Goal: Information Seeking & Learning: Check status

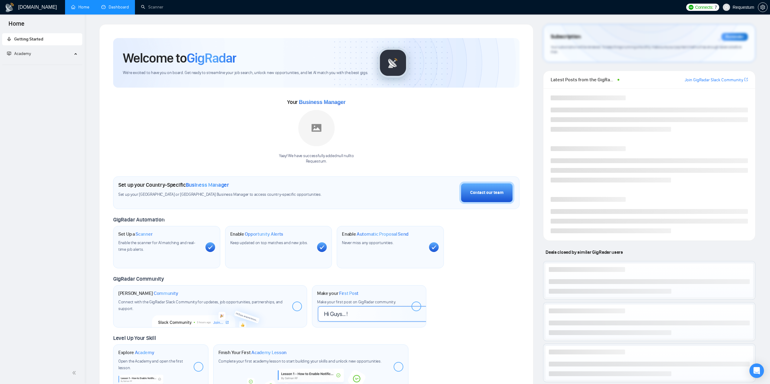
click at [101, 10] on link "Dashboard" at bounding box center [115, 7] width 28 height 5
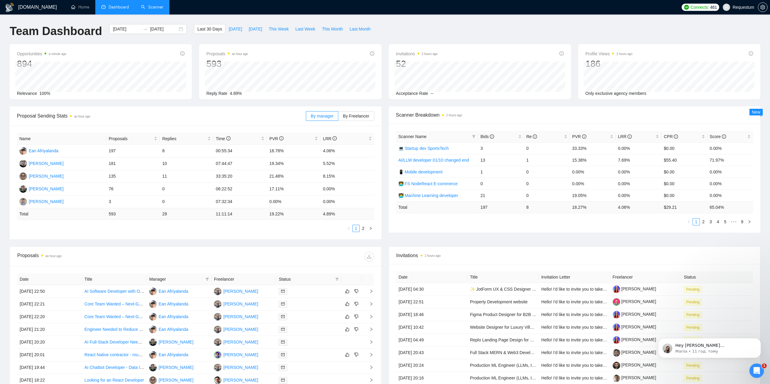
click at [156, 5] on link "Scanner" at bounding box center [152, 7] width 22 height 5
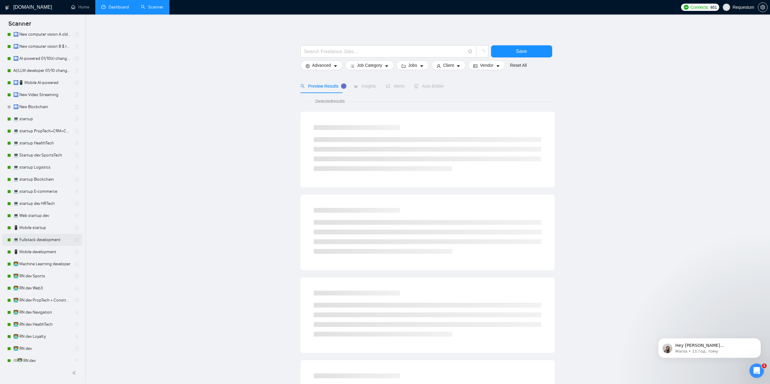
scroll to position [121, 0]
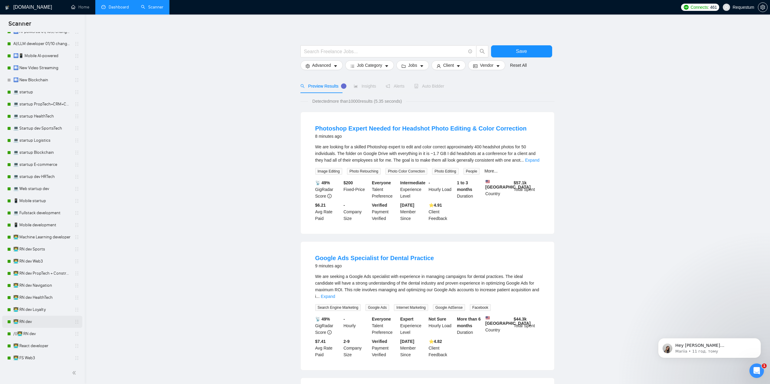
click at [51, 321] on link "👨‍💻 RN dev" at bounding box center [41, 322] width 57 height 12
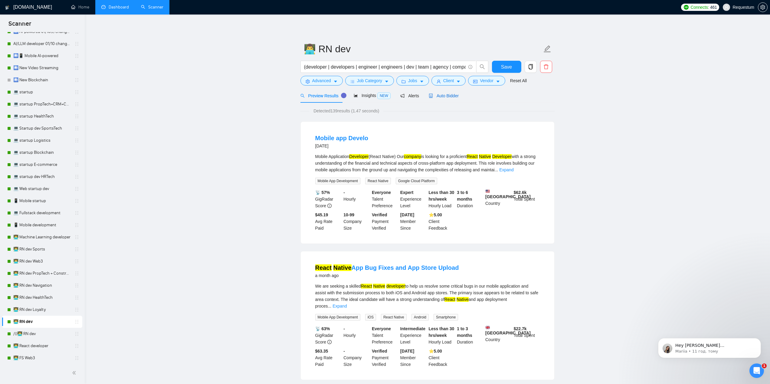
click at [433, 99] on div "Auto Bidder" at bounding box center [444, 96] width 30 height 7
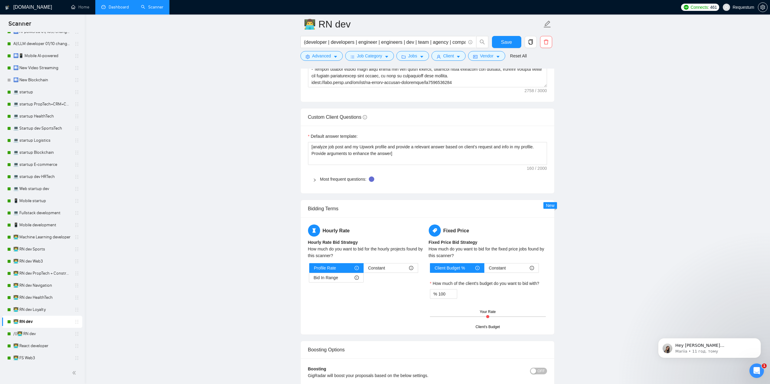
scroll to position [847, 0]
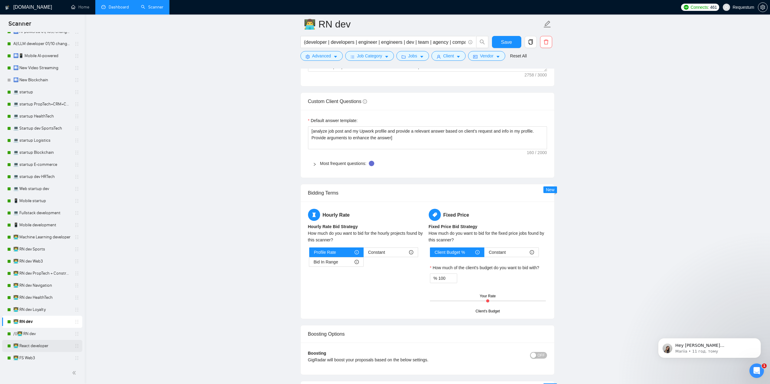
click at [58, 348] on link "👨‍💻 React developer" at bounding box center [41, 346] width 57 height 12
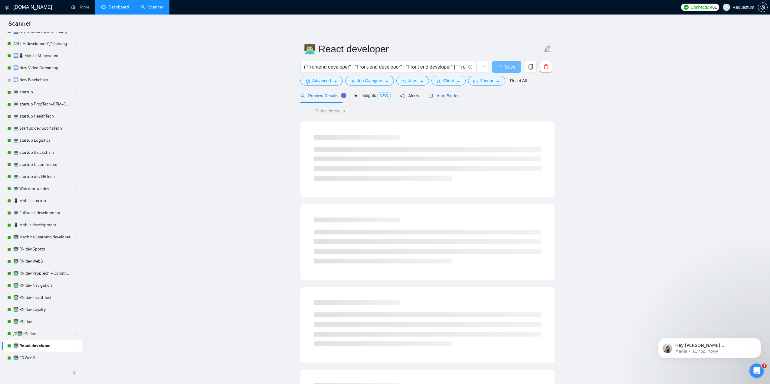
click at [441, 99] on div "Auto Bidder" at bounding box center [444, 96] width 30 height 7
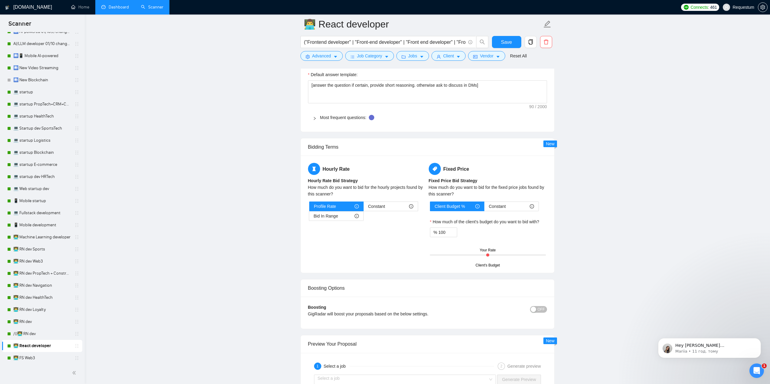
scroll to position [938, 0]
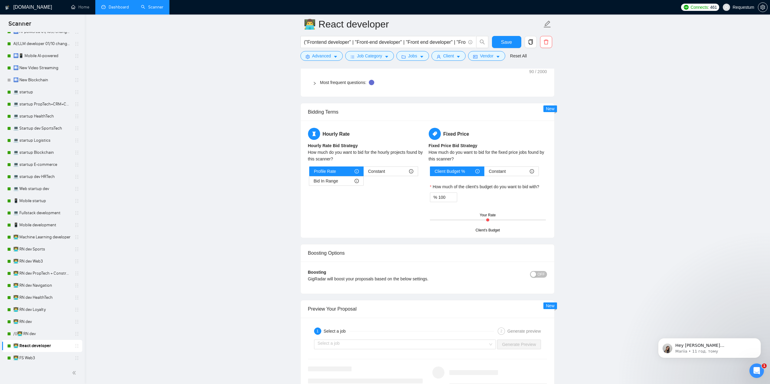
click at [109, 10] on link "Dashboard" at bounding box center [115, 7] width 28 height 5
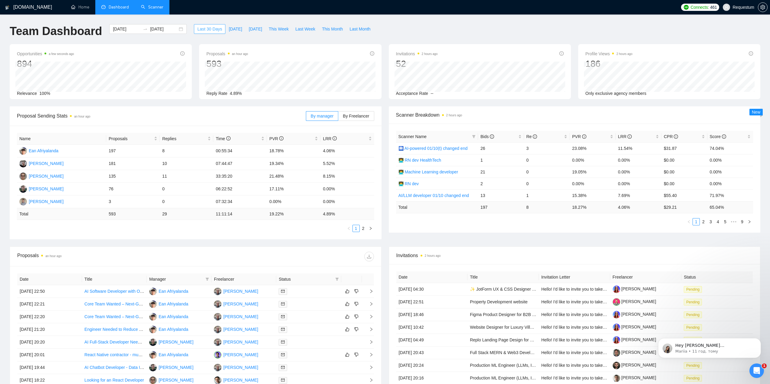
click at [208, 33] on button "Last 30 Days" at bounding box center [209, 29] width 31 height 10
drag, startPoint x: 319, startPoint y: 190, endPoint x: 342, endPoint y: 190, distance: 23.3
click at [342, 190] on tr "[PERSON_NAME] 76 0 06:22:52 17.11% 0.00%" at bounding box center [195, 189] width 357 height 13
drag, startPoint x: 270, startPoint y: 239, endPoint x: 281, endPoint y: 240, distance: 11.0
click at [270, 239] on div "Name Proposals Replies Time PVR LRR Ean Afriyalanda 197 8 00:55:34 18.78% 4.06%…" at bounding box center [196, 183] width 372 height 114
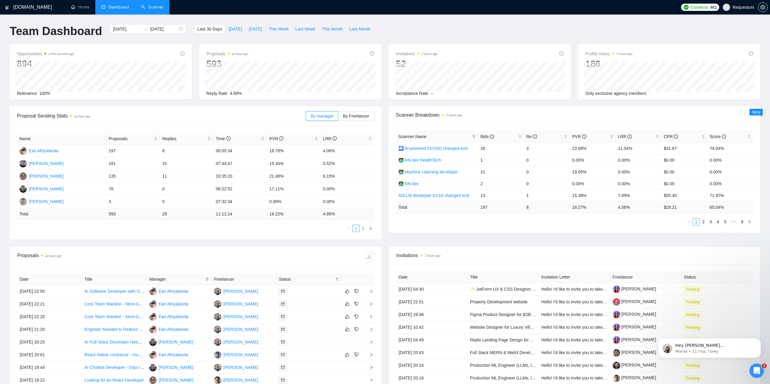
click at [363, 229] on link "2" at bounding box center [363, 228] width 7 height 7
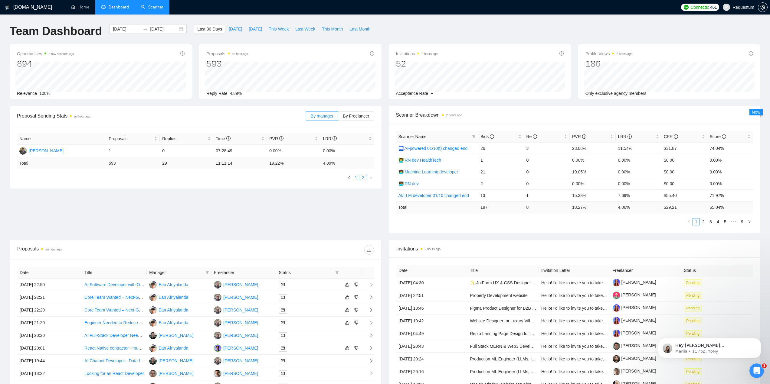
click at [354, 180] on link "1" at bounding box center [356, 178] width 7 height 7
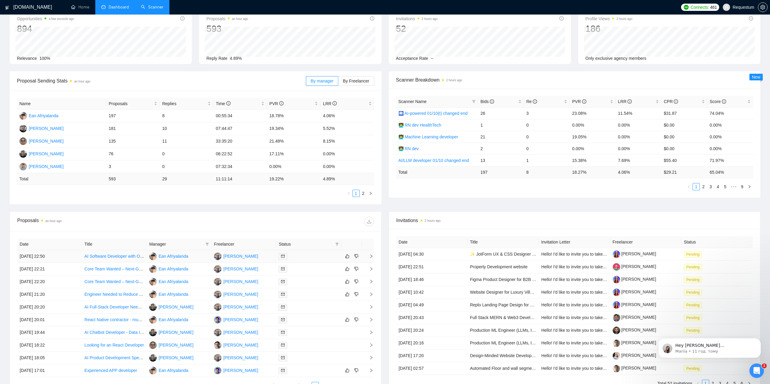
scroll to position [60, 0]
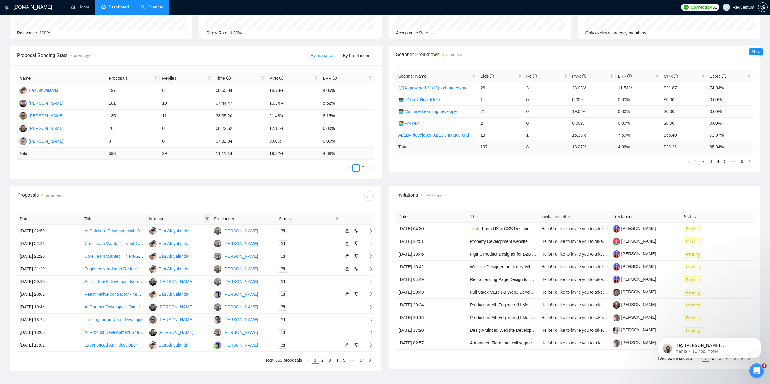
click at [207, 219] on icon "filter" at bounding box center [207, 218] width 3 height 3
click at [196, 204] on div "Proposals an hour ago" at bounding box center [195, 196] width 357 height 19
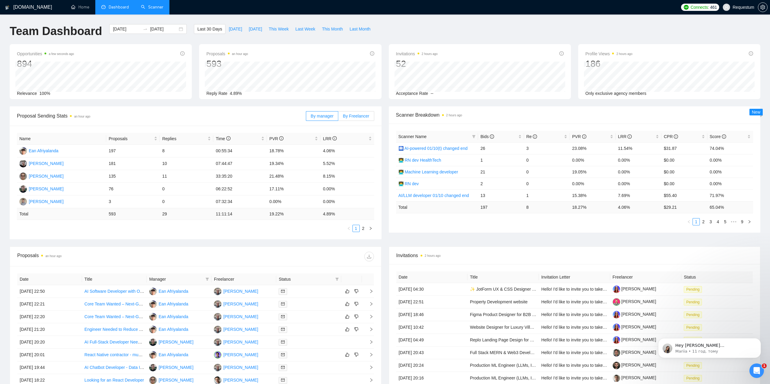
click at [357, 116] on span "By Freelancer" at bounding box center [356, 116] width 26 height 5
click at [338, 118] on input "By Freelancer" at bounding box center [338, 118] width 0 height 0
click at [142, 247] on div "Proposals an hour ago" at bounding box center [195, 256] width 357 height 19
drag, startPoint x: 106, startPoint y: 191, endPoint x: 338, endPoint y: 192, distance: 231.1
click at [338, 192] on tr "[PERSON_NAME] 58 0 01:54:36 10.34% 0.00%" at bounding box center [195, 189] width 357 height 13
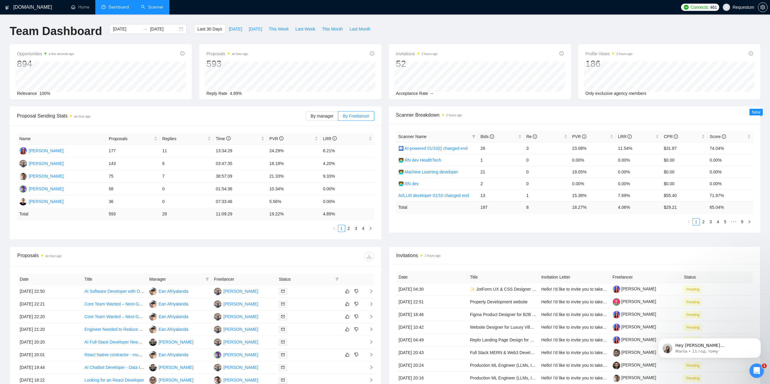
click at [222, 231] on ul "1 2 3 4" at bounding box center [195, 228] width 357 height 7
click at [349, 229] on link "2" at bounding box center [348, 228] width 7 height 7
click at [356, 229] on link "3" at bounding box center [356, 228] width 7 height 7
click at [365, 229] on link "4" at bounding box center [363, 228] width 7 height 7
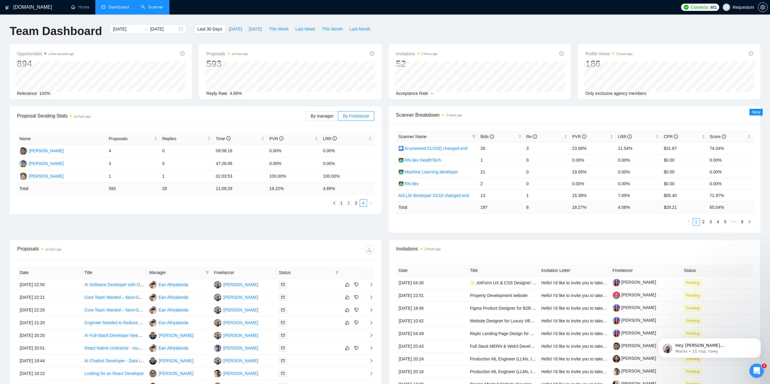
click at [348, 205] on link "2" at bounding box center [348, 203] width 7 height 7
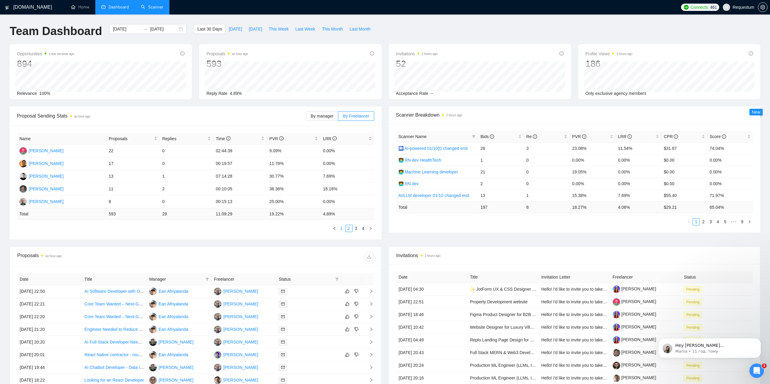
click at [340, 228] on link "1" at bounding box center [341, 228] width 7 height 7
click at [156, 30] on input "[DATE]" at bounding box center [164, 29] width 28 height 7
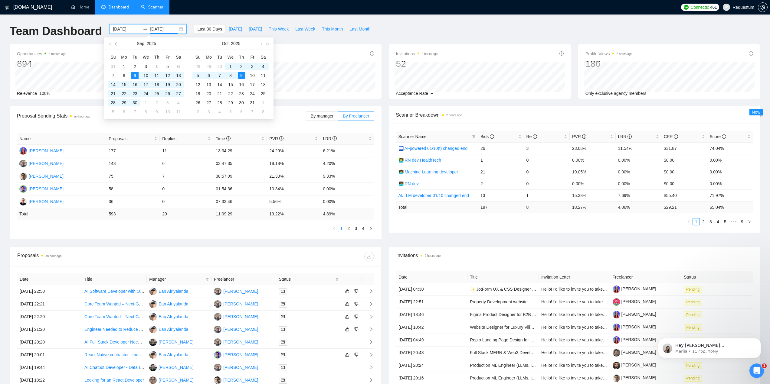
click at [118, 45] on button "button" at bounding box center [116, 44] width 7 height 12
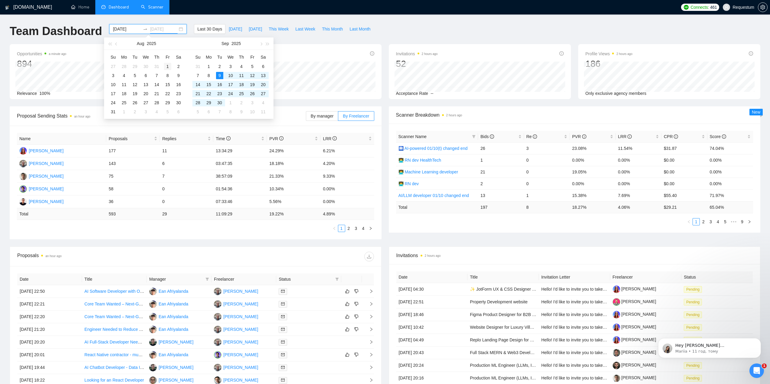
type input "[DATE]"
click at [166, 66] on div "1" at bounding box center [167, 66] width 7 height 7
click at [117, 44] on span "button" at bounding box center [116, 43] width 3 height 3
type input "[DATE]"
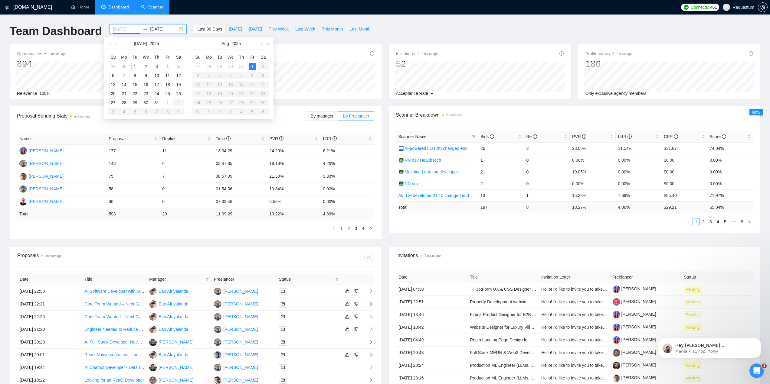
click at [134, 64] on div "1" at bounding box center [134, 66] width 7 height 7
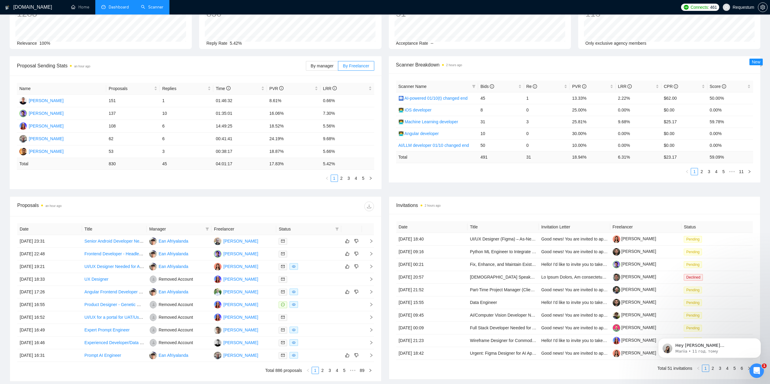
scroll to position [60, 0]
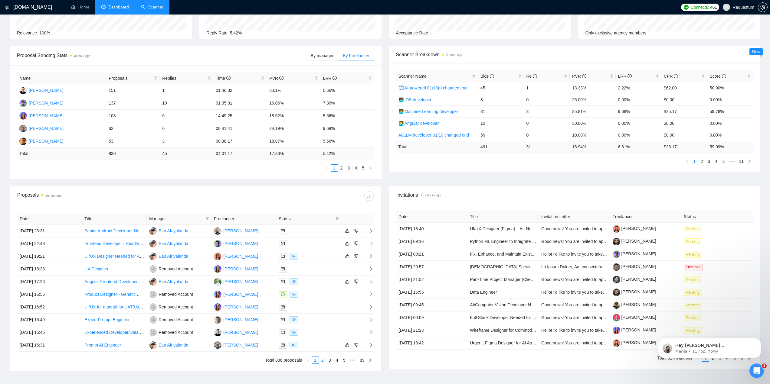
click at [323, 361] on link "2" at bounding box center [322, 360] width 7 height 7
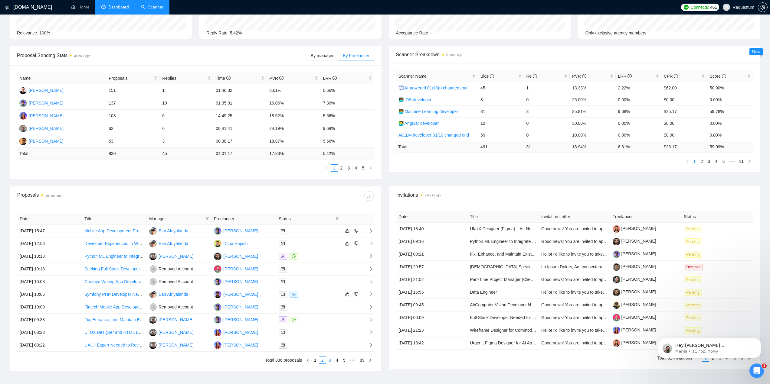
click at [330, 362] on link "3" at bounding box center [329, 360] width 7 height 7
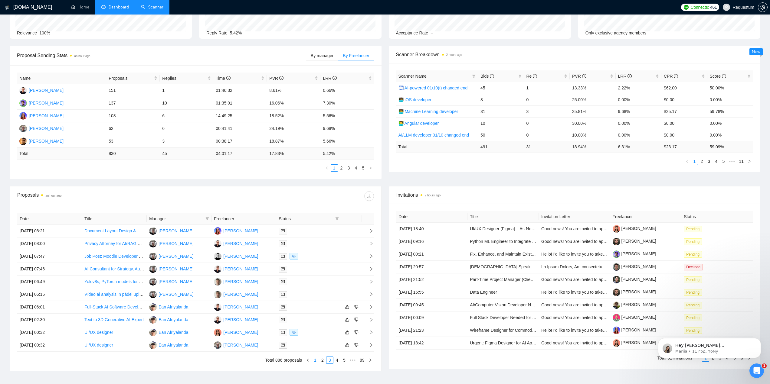
click at [315, 361] on link "1" at bounding box center [315, 360] width 7 height 7
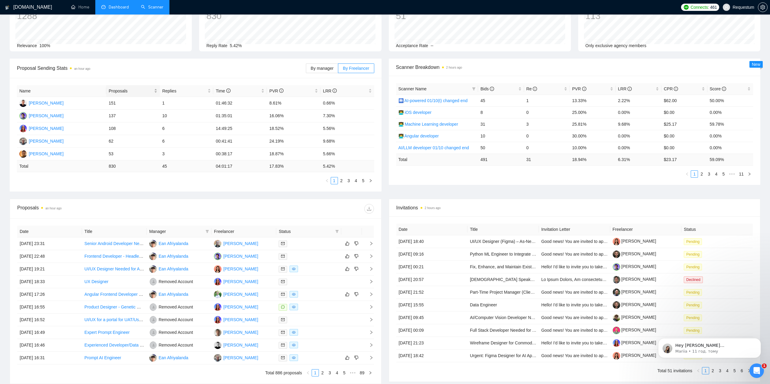
scroll to position [60, 0]
